Goal: Information Seeking & Learning: Learn about a topic

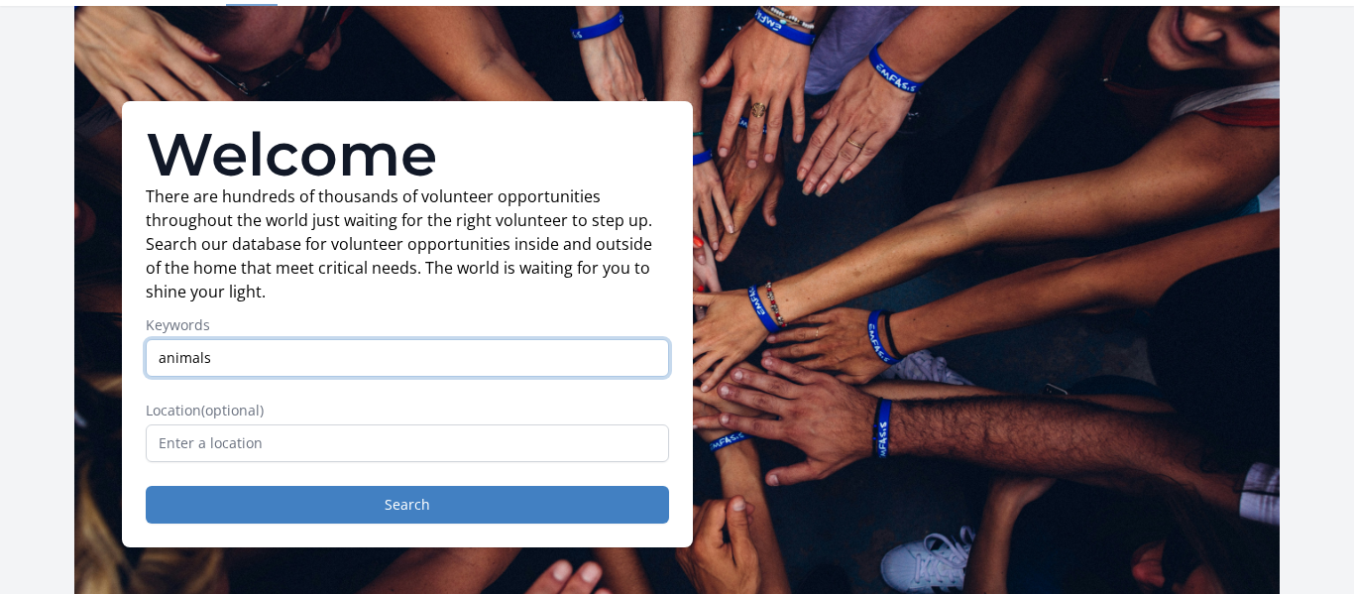
scroll to position [219, 0]
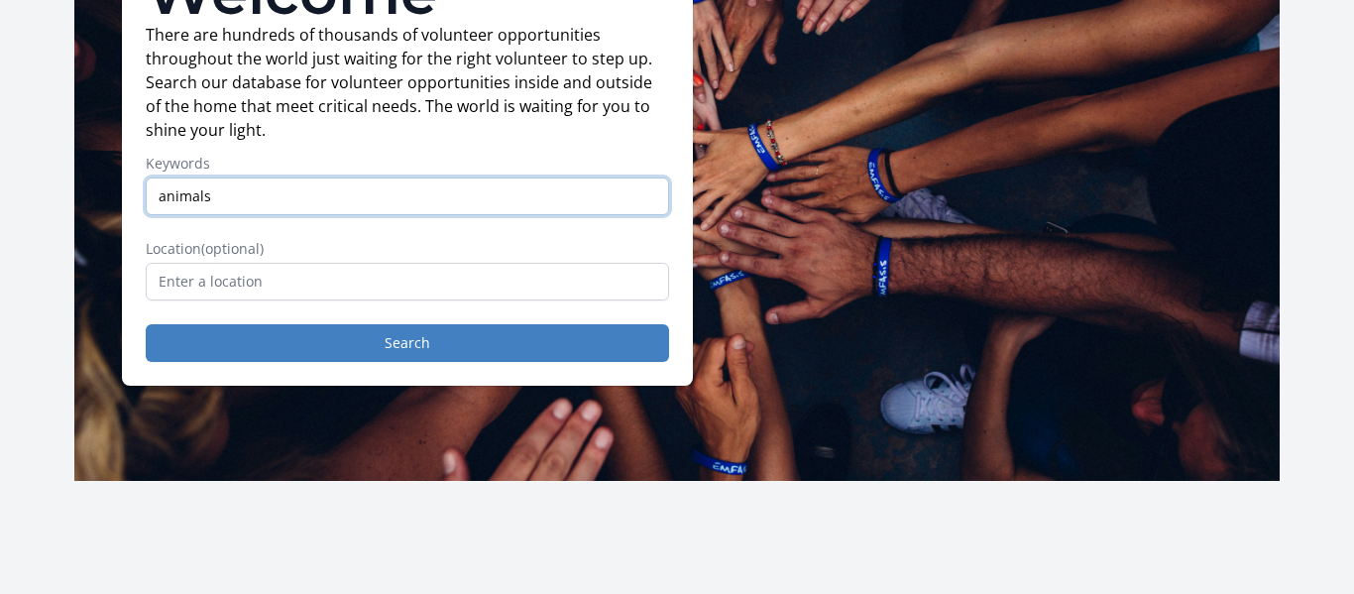
type input "animals"
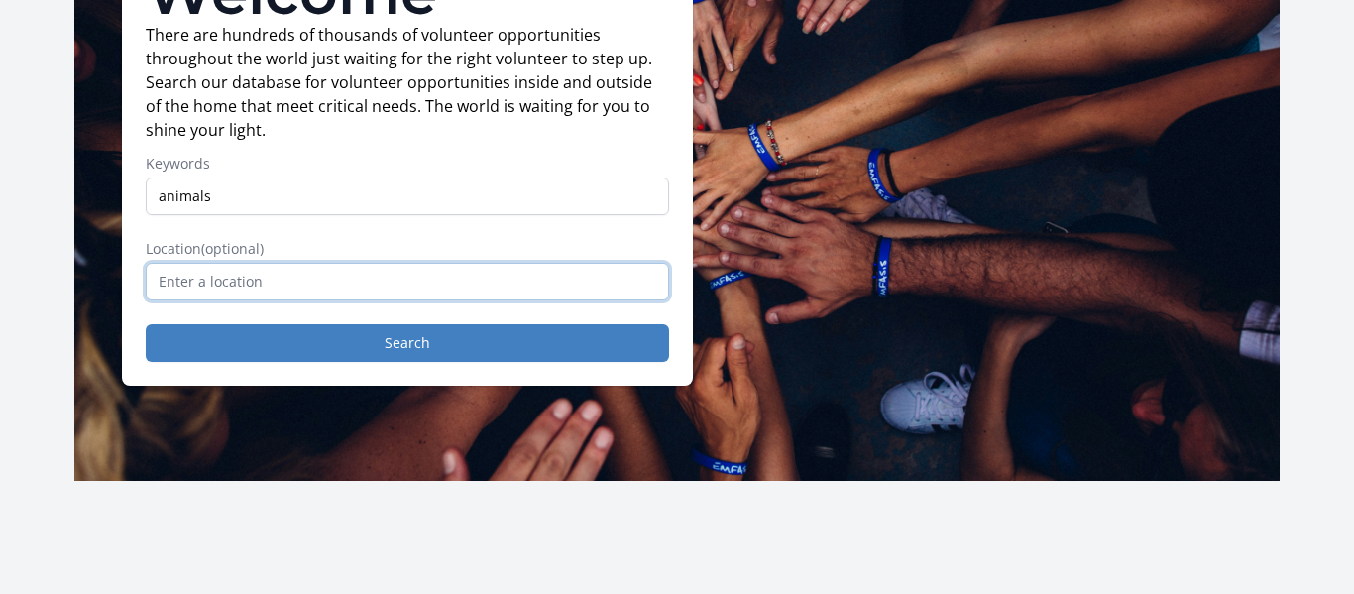
click at [245, 277] on input "text" at bounding box center [407, 282] width 523 height 38
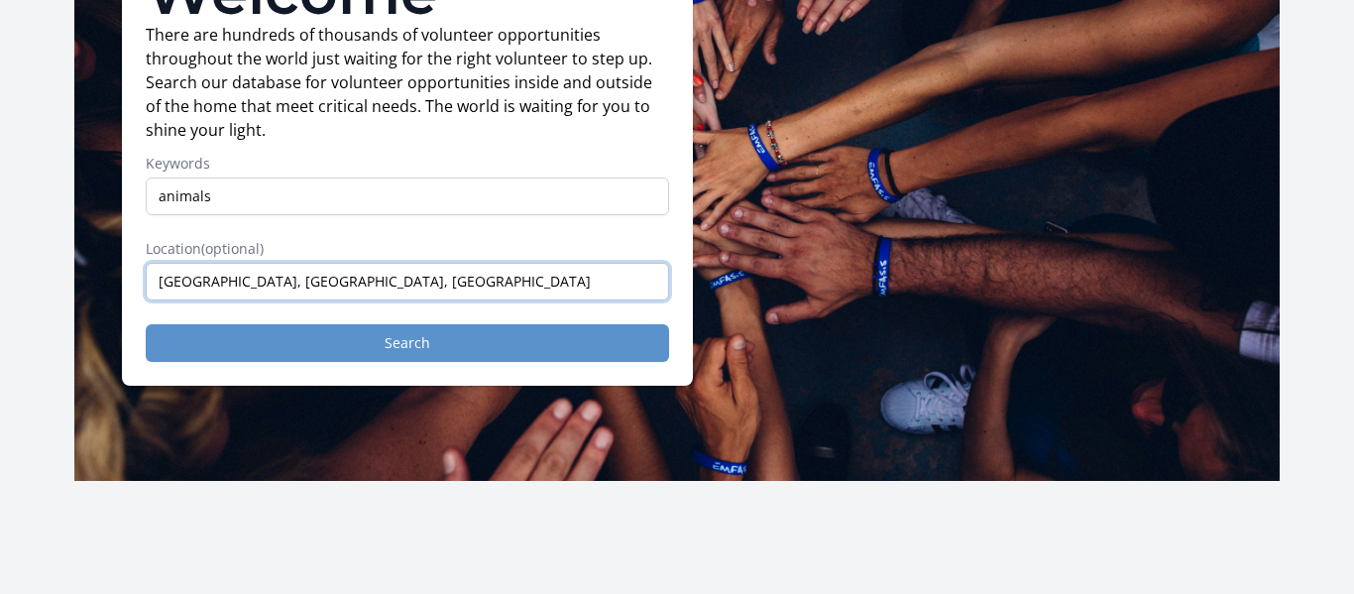
type input "[GEOGRAPHIC_DATA], [GEOGRAPHIC_DATA], [GEOGRAPHIC_DATA]"
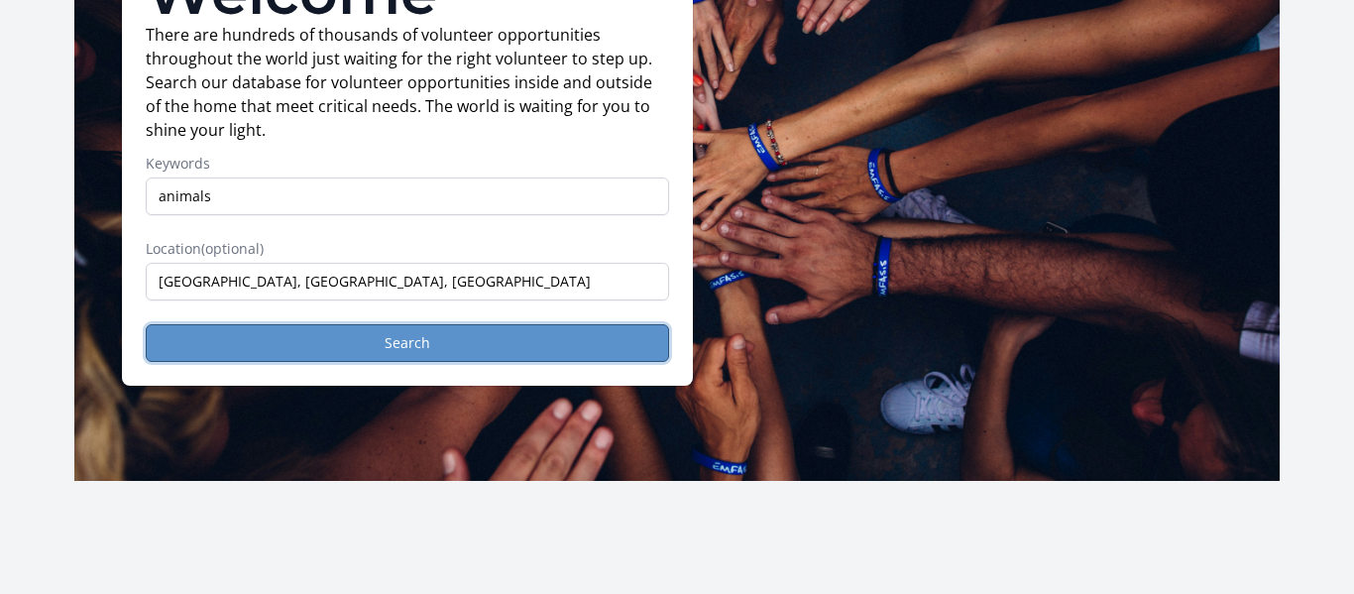
click at [277, 330] on button "Search" at bounding box center [407, 343] width 523 height 38
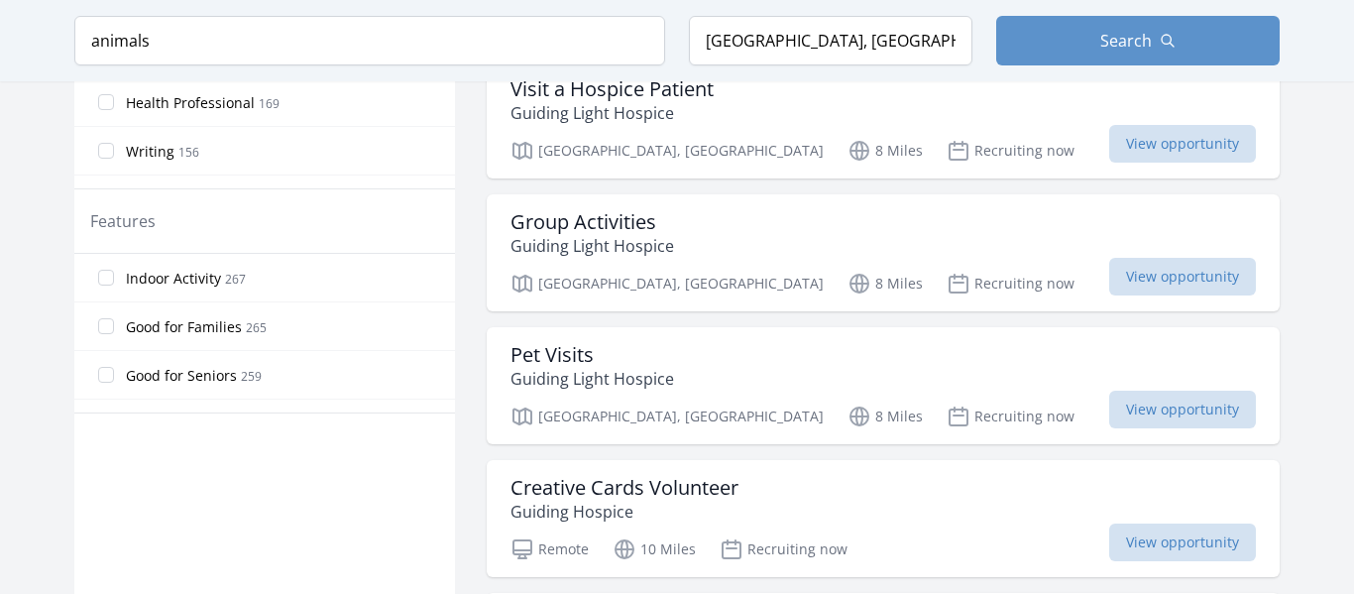
scroll to position [1068, 0]
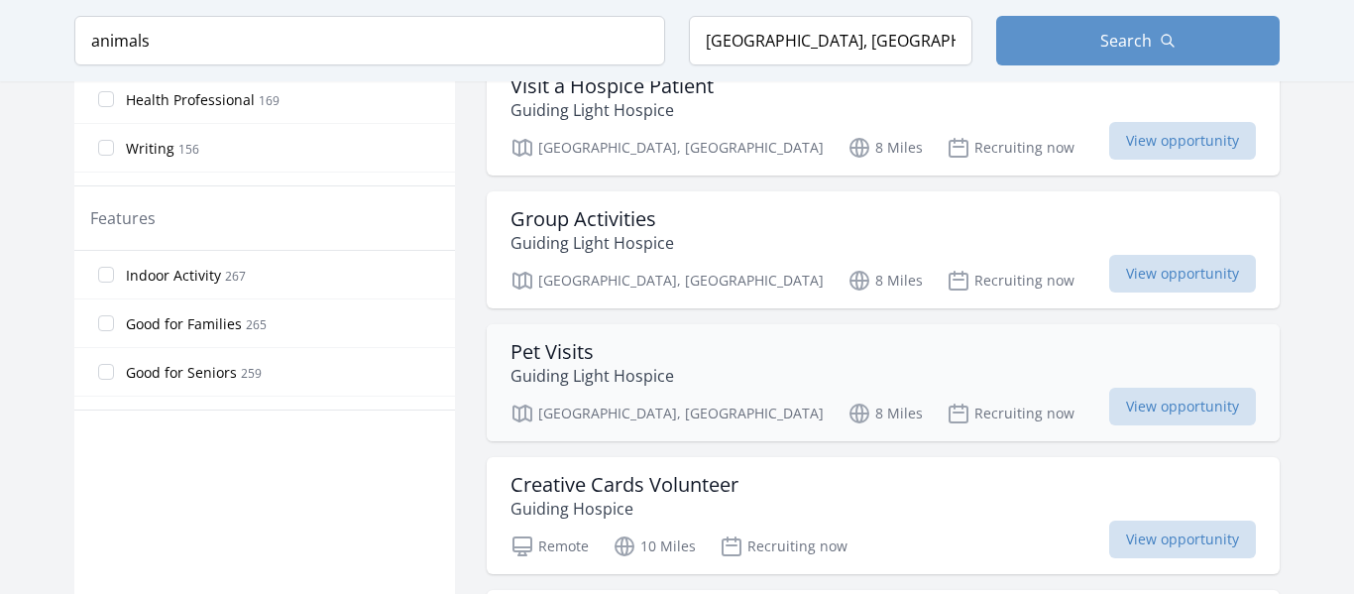
click at [675, 354] on div "Pet Visits Guiding Light Hospice" at bounding box center [882, 364] width 745 height 48
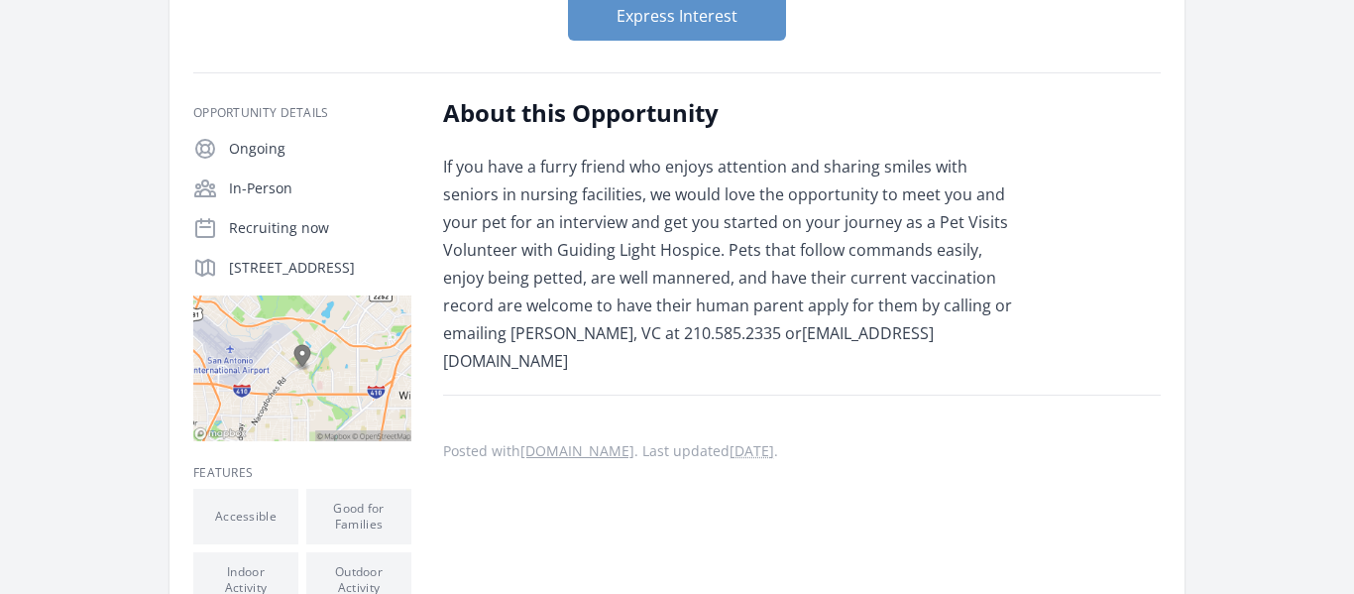
scroll to position [274, 0]
